Goal: Task Accomplishment & Management: Manage account settings

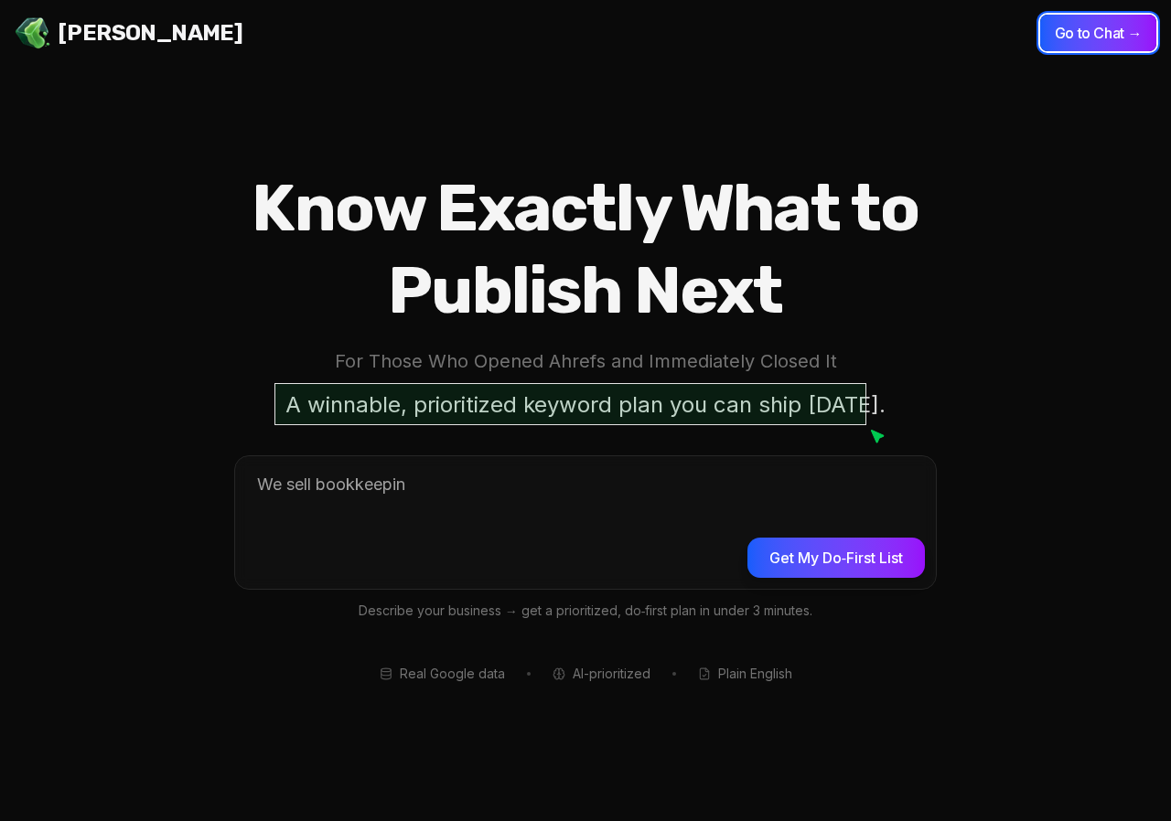
click at [1070, 37] on button "Go to Chat →" at bounding box center [1098, 33] width 116 height 37
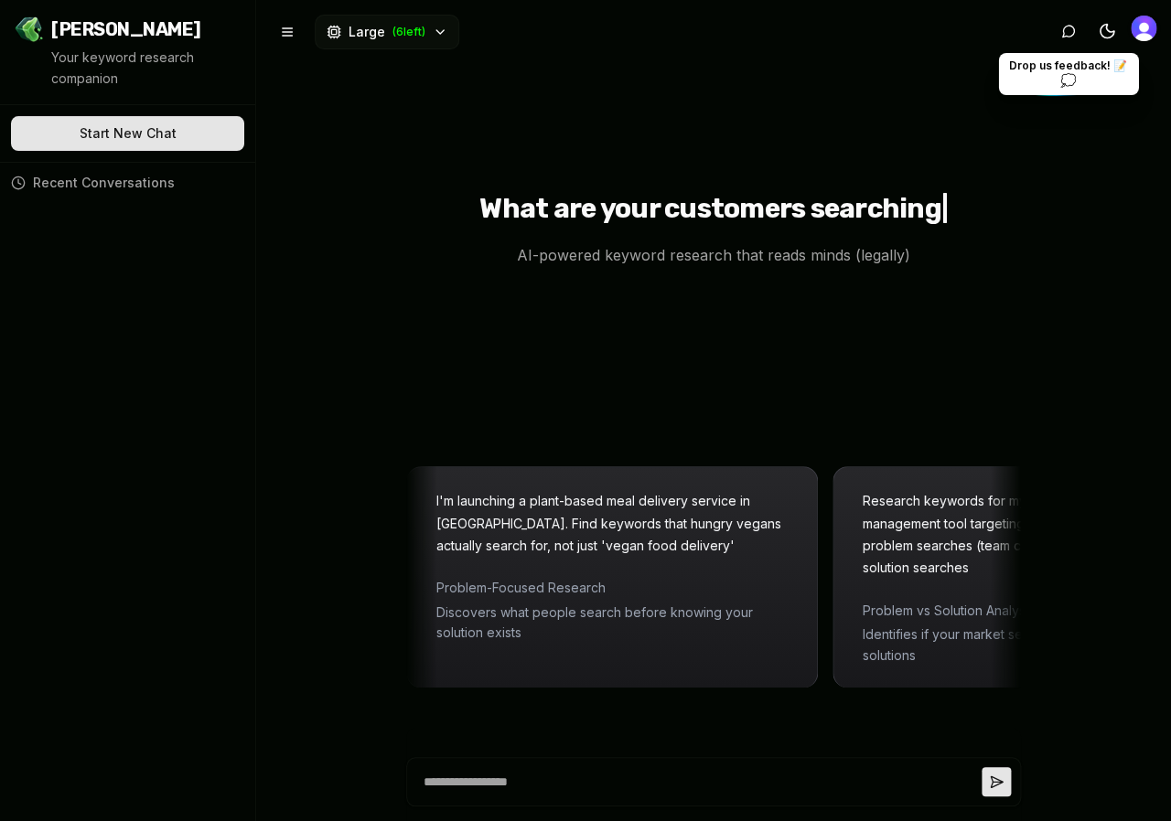
click at [1139, 31] on img "Open user button" at bounding box center [1144, 29] width 26 height 26
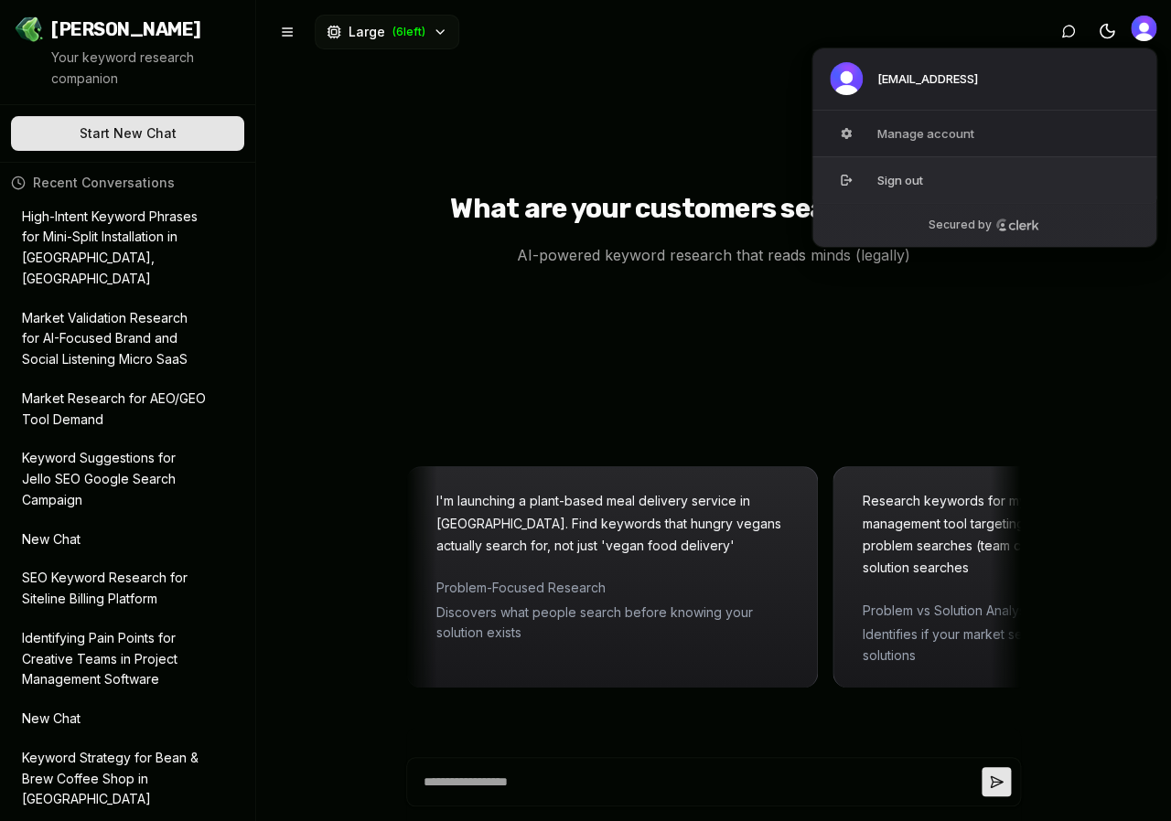
drag, startPoint x: 0, startPoint y: 0, endPoint x: 901, endPoint y: 180, distance: 918.8
click at [901, 180] on button "Sign out" at bounding box center [984, 179] width 346 height 47
type textarea "*"
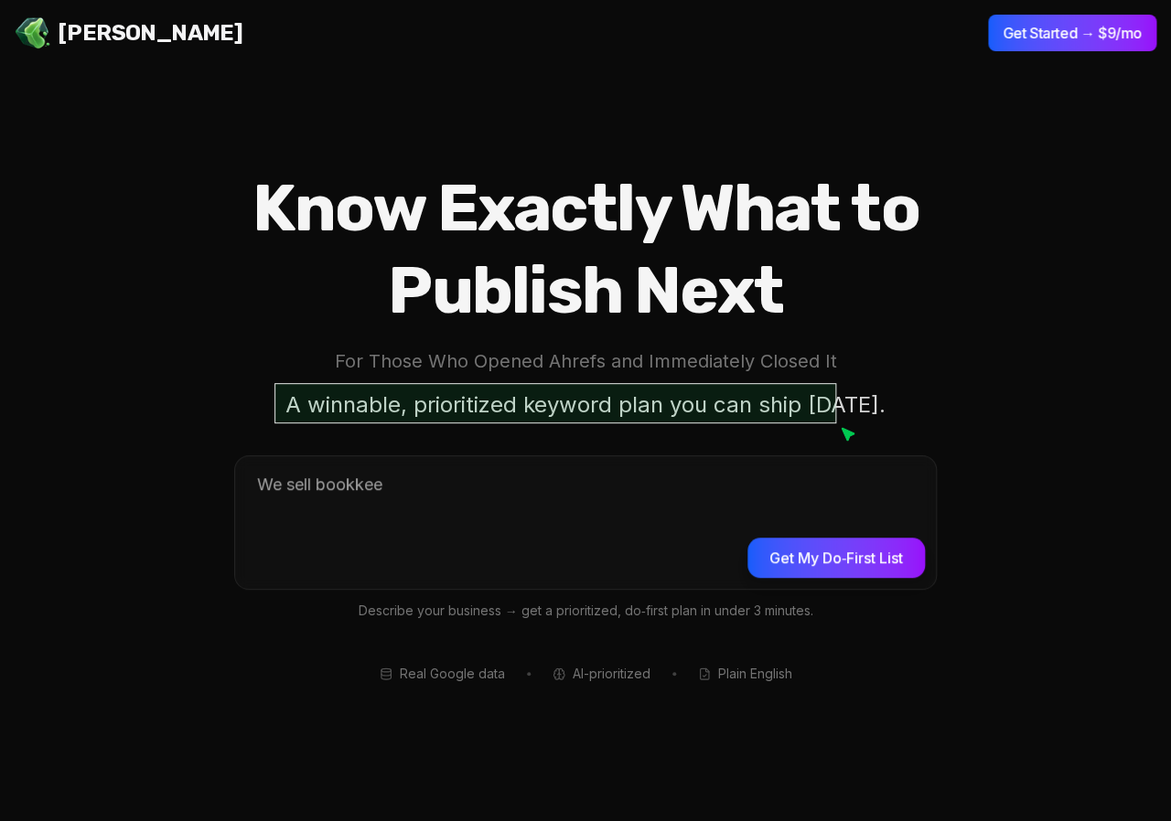
click at [1076, 58] on header "Jello SEO Jello SEO Get Started → $9/mo" at bounding box center [585, 33] width 1171 height 66
drag, startPoint x: 901, startPoint y: 180, endPoint x: 1067, endPoint y: 38, distance: 218.7
click at [1067, 38] on button "Get Started → $9/mo" at bounding box center [1072, 33] width 168 height 37
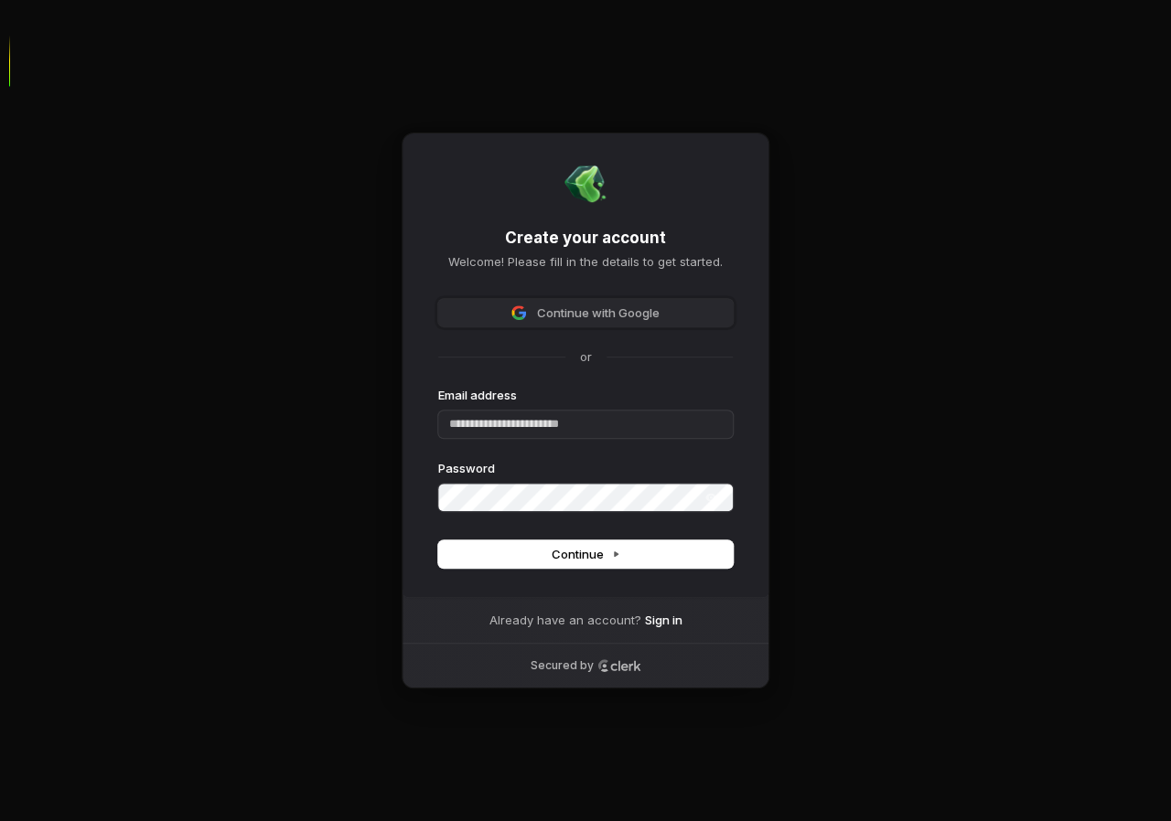
click at [590, 319] on span "Continue with Google" at bounding box center [598, 313] width 123 height 16
